Goal: Task Accomplishment & Management: Complete application form

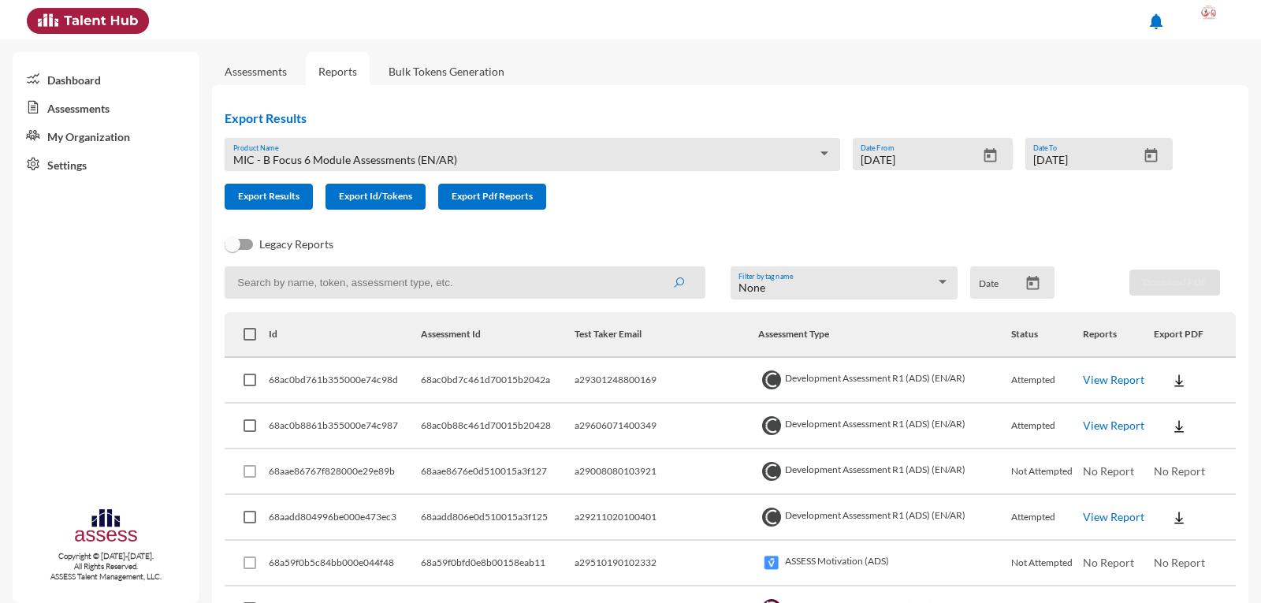
click at [59, 110] on link "Assessments" at bounding box center [106, 107] width 187 height 28
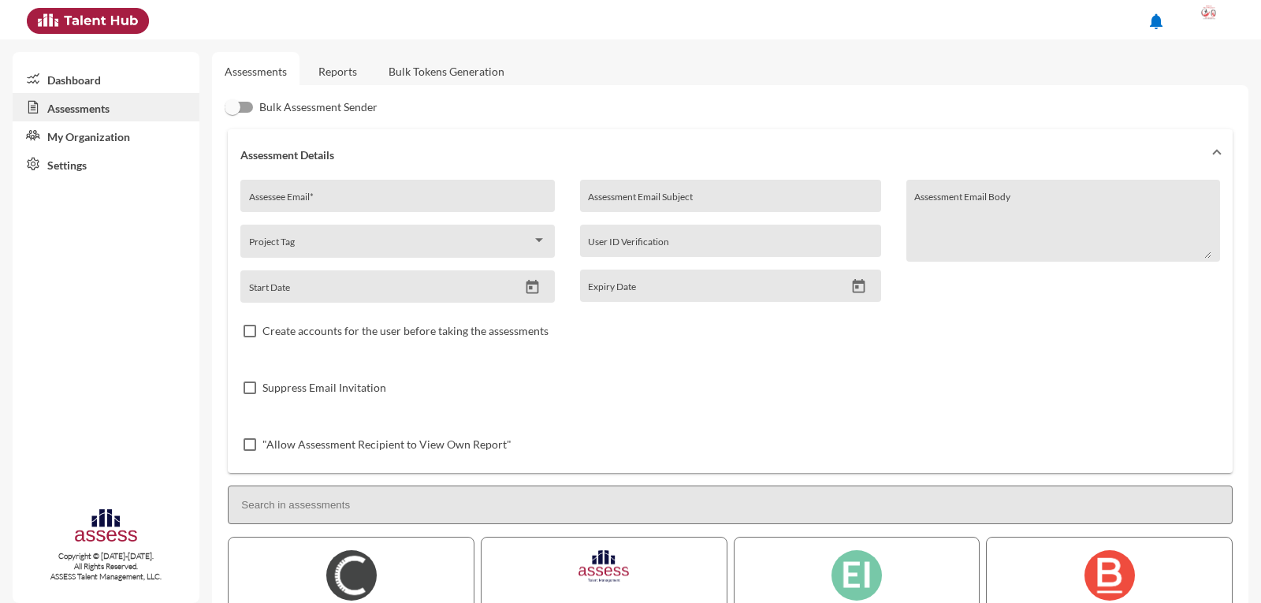
click at [343, 202] on input "Assessee Email *" at bounding box center [397, 201] width 297 height 13
paste input "28608212102125"
click at [249, 201] on input "28608212102125" at bounding box center [397, 201] width 297 height 13
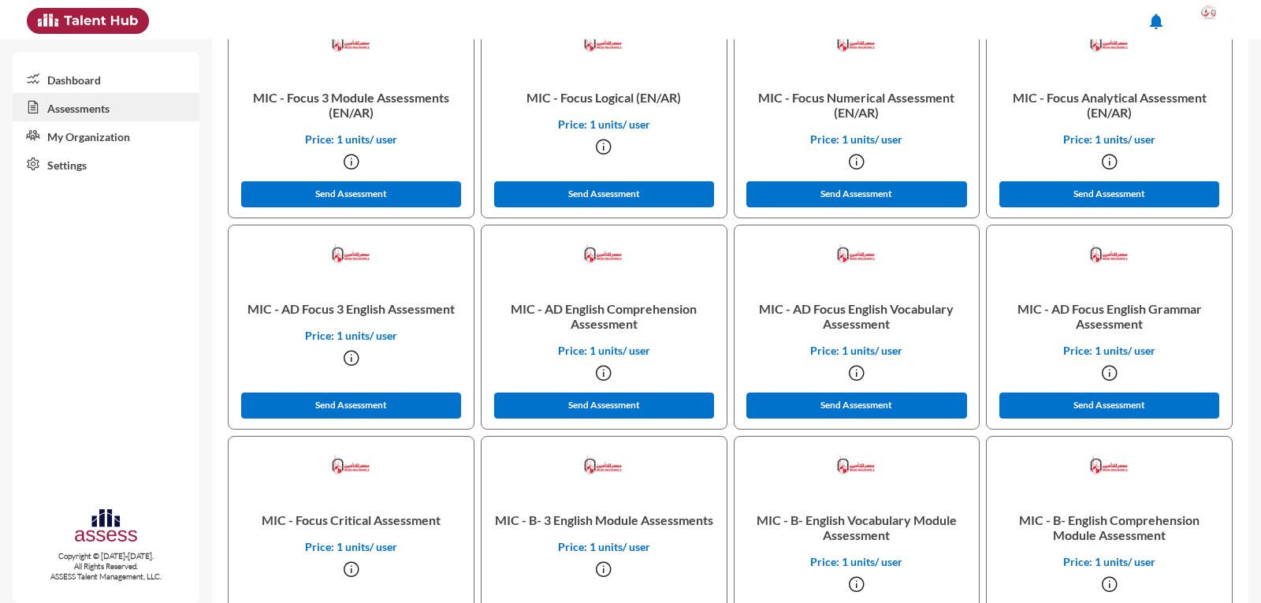
scroll to position [1024, 0]
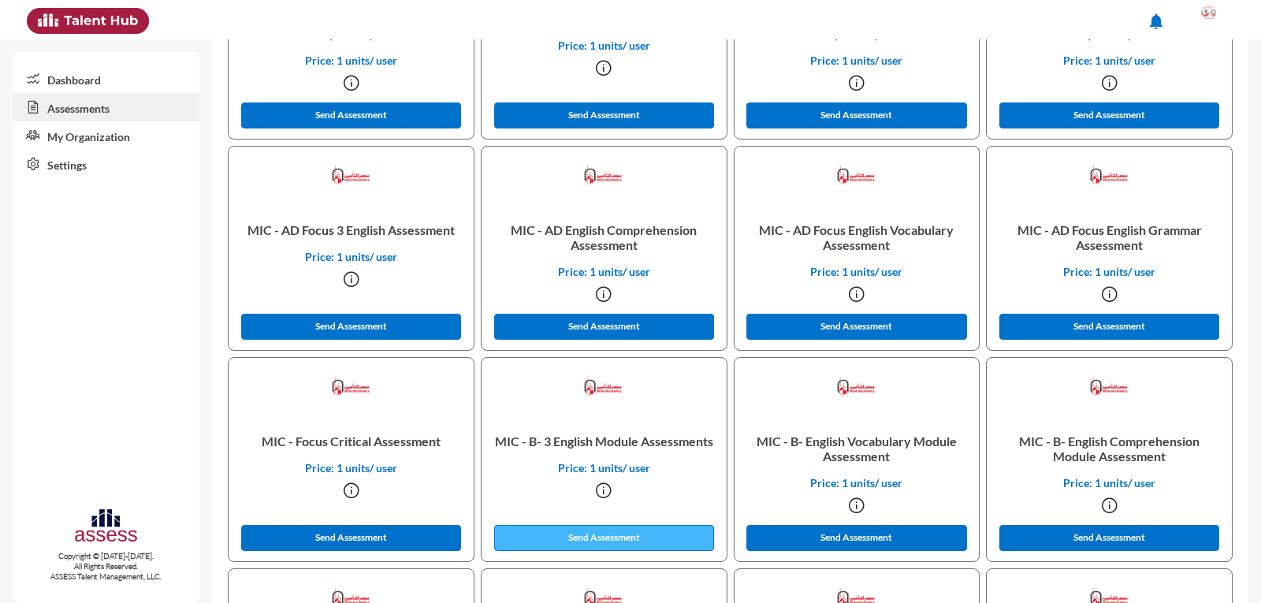
type input "a28608212102125"
click at [622, 549] on button "Send Assessment" at bounding box center [604, 538] width 221 height 26
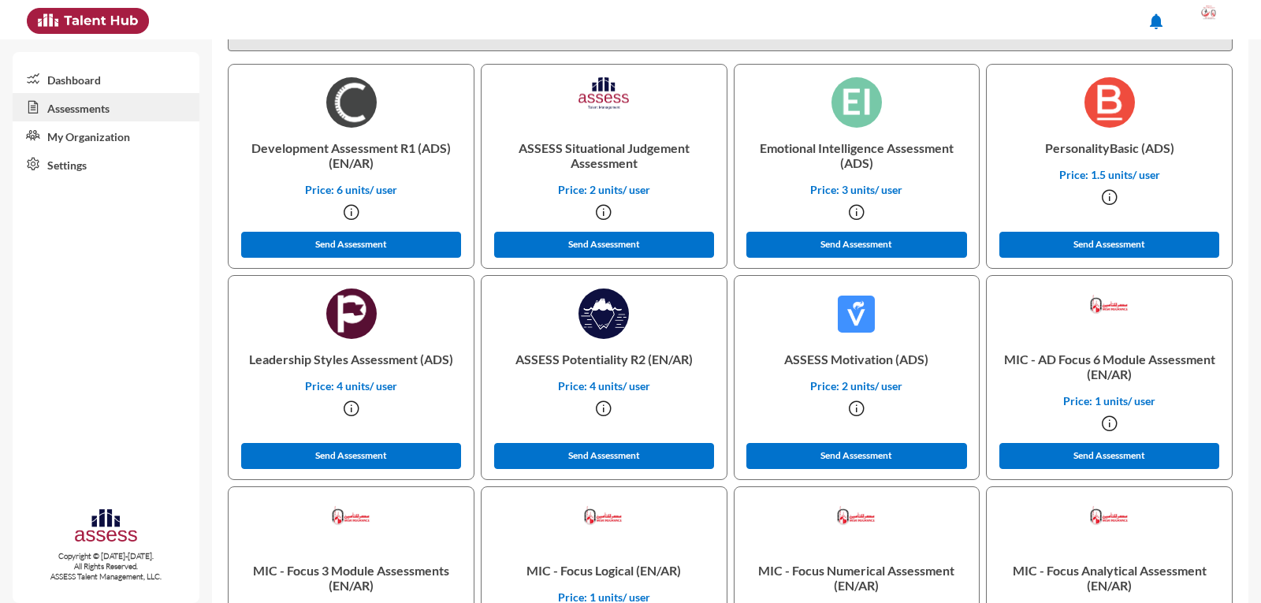
scroll to position [0, 0]
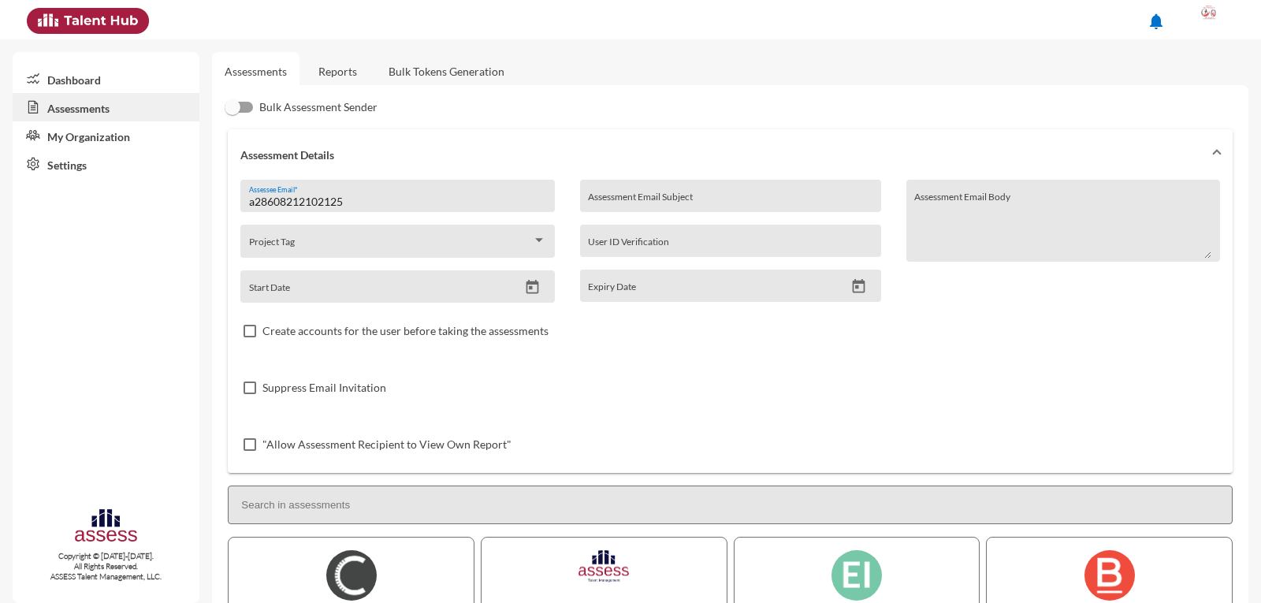
click at [312, 199] on input "a28608212102125" at bounding box center [397, 201] width 297 height 13
click at [1211, 16] on div at bounding box center [1210, 20] width 32 height 32
click at [1171, 141] on img at bounding box center [1172, 145] width 13 height 13
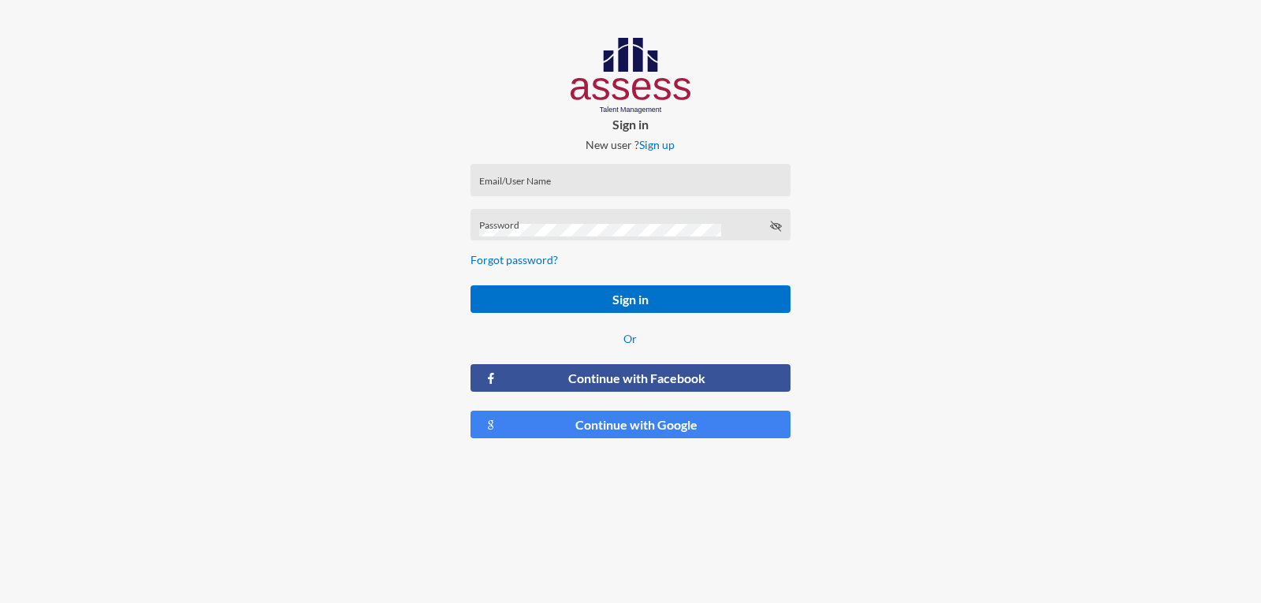
click at [517, 175] on div "Email/User Name" at bounding box center [630, 184] width 303 height 24
paste input "a28608212102125"
type input "a28608212102125"
click at [470, 285] on button "Sign in" at bounding box center [629, 299] width 319 height 28
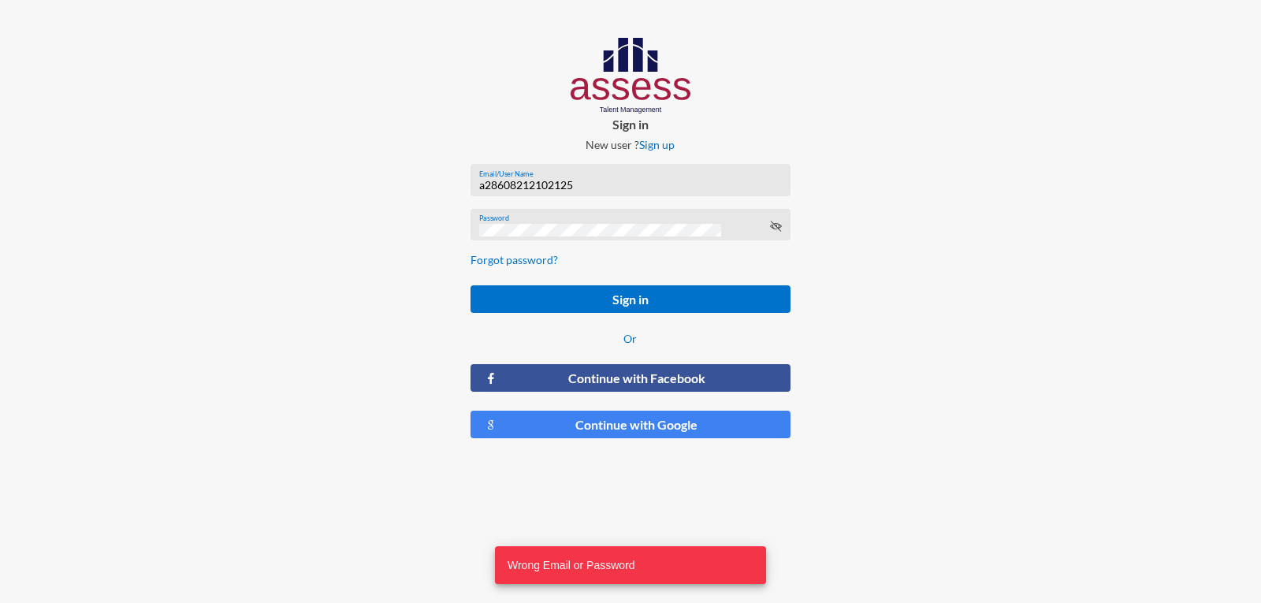
click at [773, 236] on div "Password" at bounding box center [630, 229] width 303 height 24
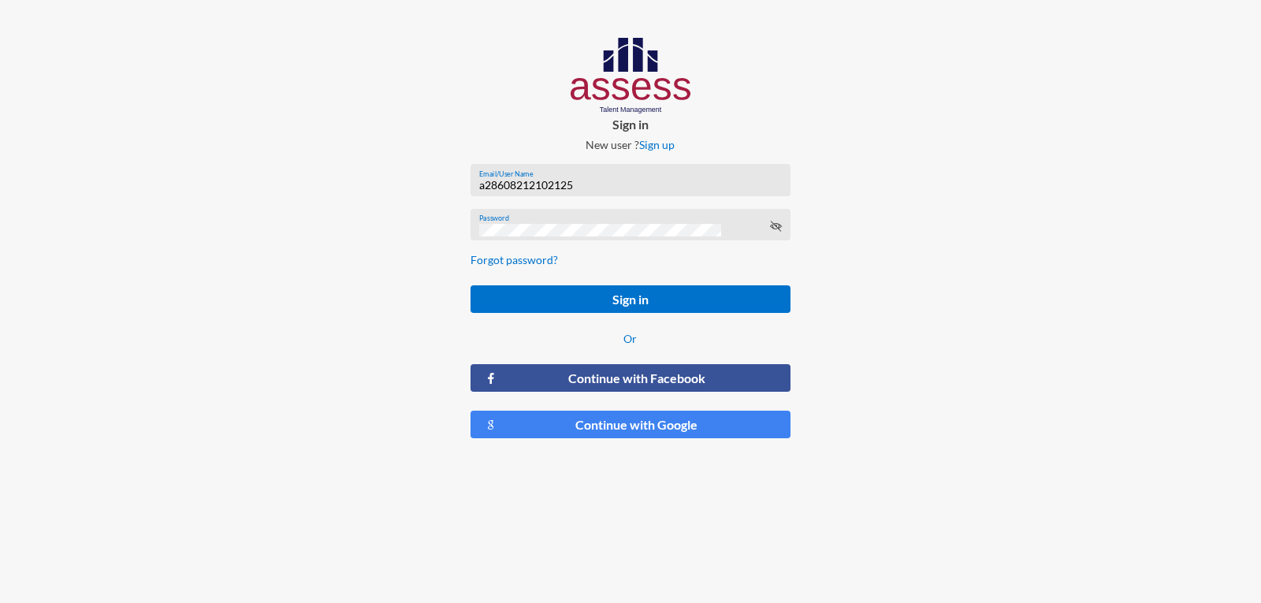
click at [763, 227] on div "Password" at bounding box center [630, 229] width 303 height 24
click at [776, 225] on icon at bounding box center [775, 226] width 13 height 13
click at [470, 285] on button "Sign in" at bounding box center [629, 299] width 319 height 28
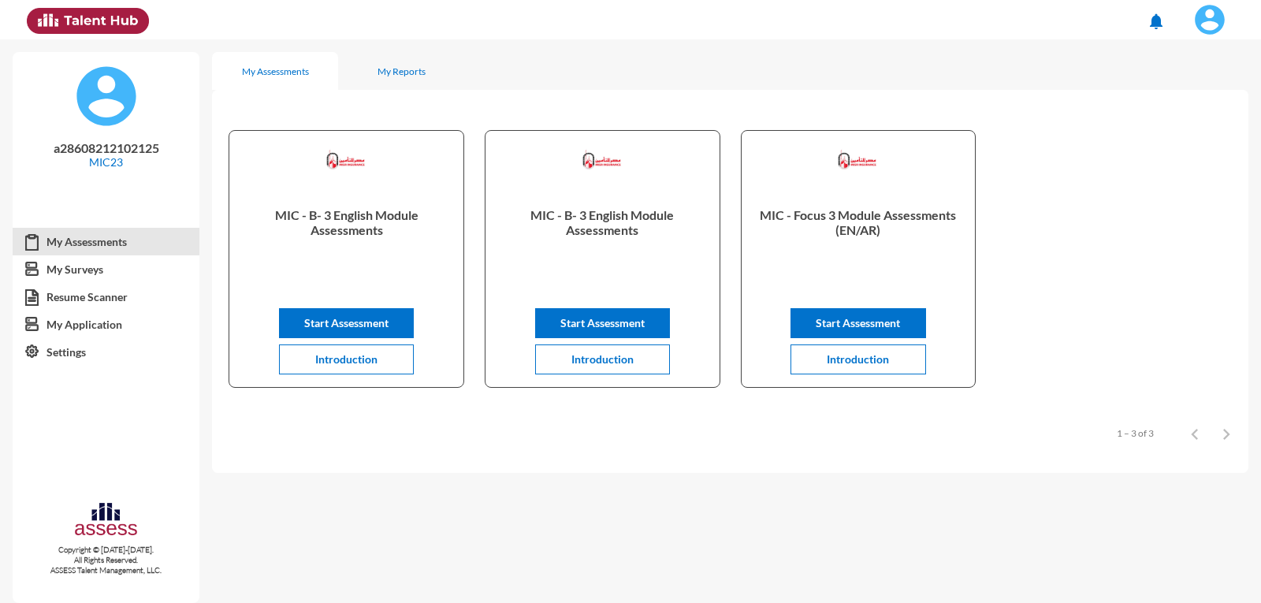
click at [847, 195] on div "MIC - Focus 3 Module Assessments (EN/AR) Start Assessment Introduction" at bounding box center [858, 259] width 234 height 256
click at [1231, 18] on button at bounding box center [1209, 19] width 65 height 39
click at [1204, 150] on link "Logout" at bounding box center [1167, 145] width 132 height 30
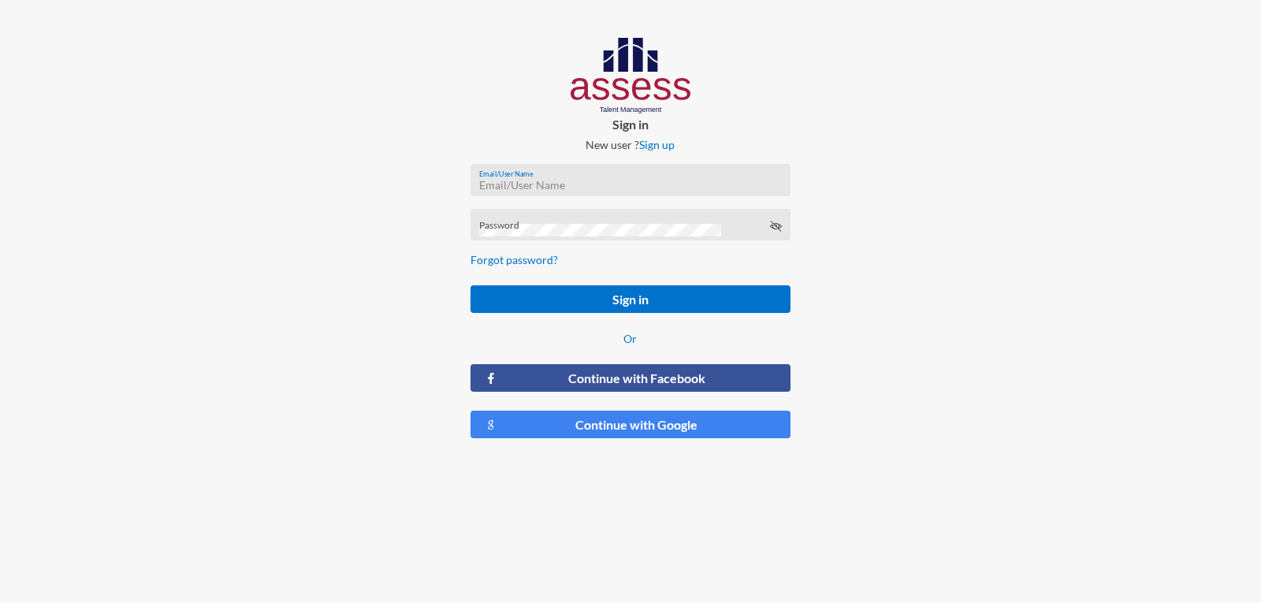
click at [570, 181] on input "Email/User Name" at bounding box center [630, 185] width 303 height 13
type input "a1234"
click at [470, 285] on button "Sign in" at bounding box center [629, 299] width 319 height 28
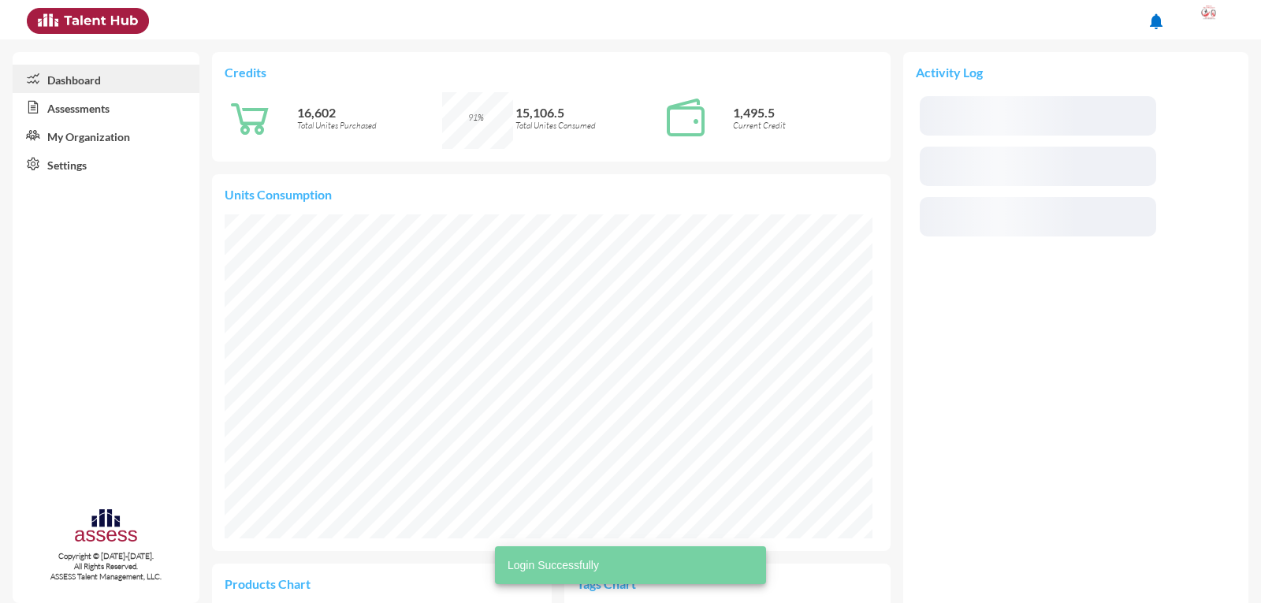
scroll to position [149, 299]
